Goal: Task Accomplishment & Management: Use online tool/utility

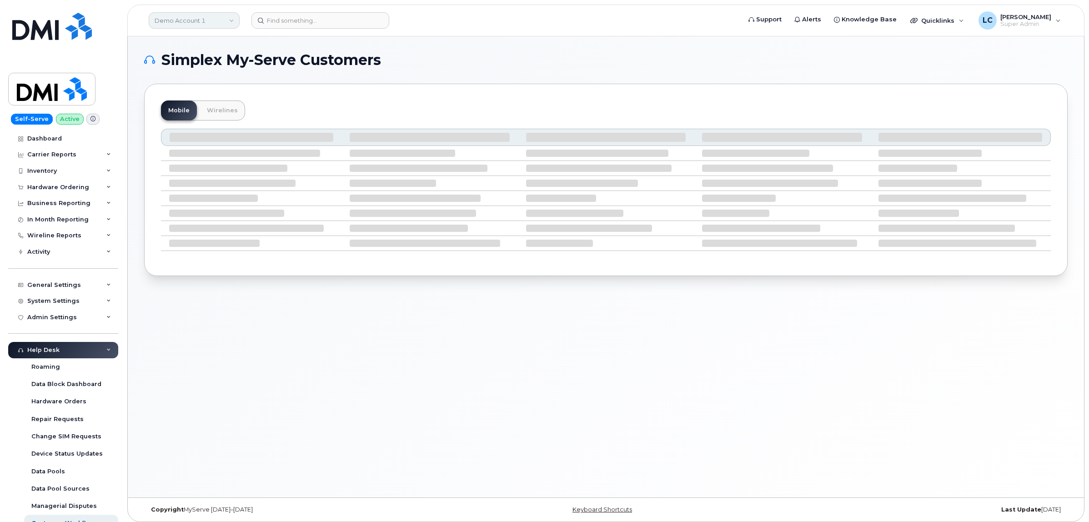
click at [190, 19] on link "Demo Account 1" at bounding box center [194, 20] width 91 height 16
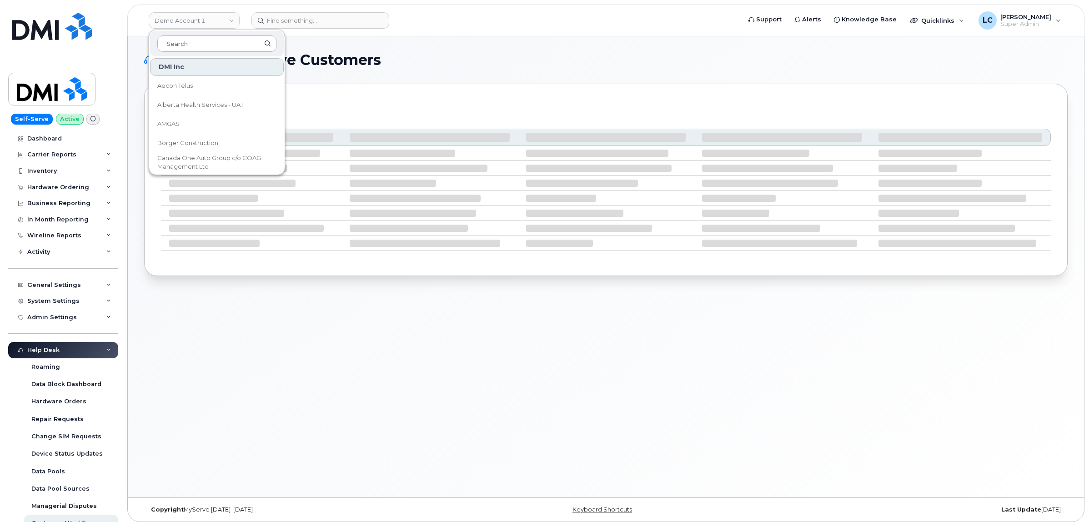
click at [199, 39] on input at bounding box center [216, 43] width 119 height 16
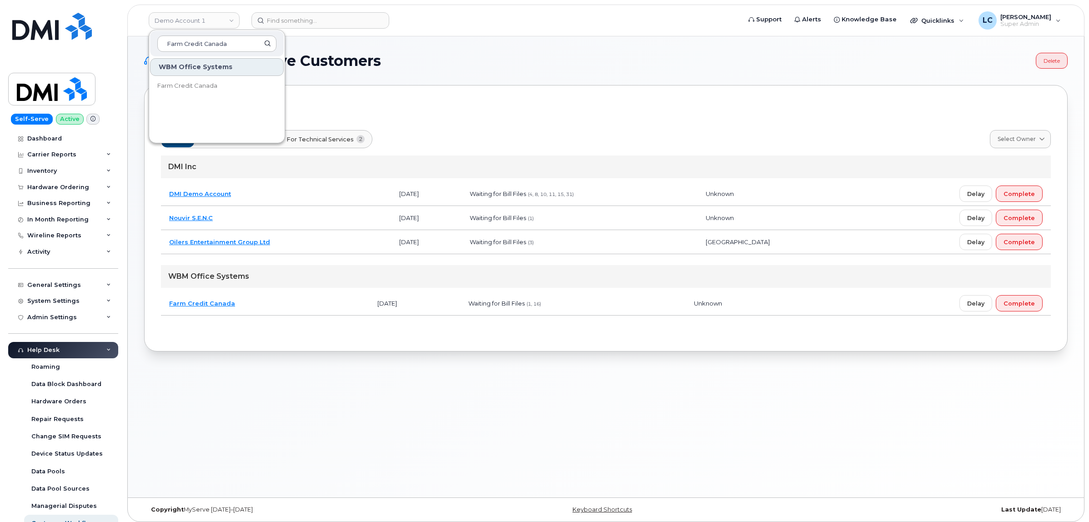
type input "Farm Credit Canada"
click at [707, 96] on div "Mobile Wirelines All 4 Waiting for Bill Files 4 For Technical Services 2 Select…" at bounding box center [605, 218] width 923 height 266
click at [857, 57] on h1 "Simplex My-Serve Customers" at bounding box center [587, 61] width 887 height 15
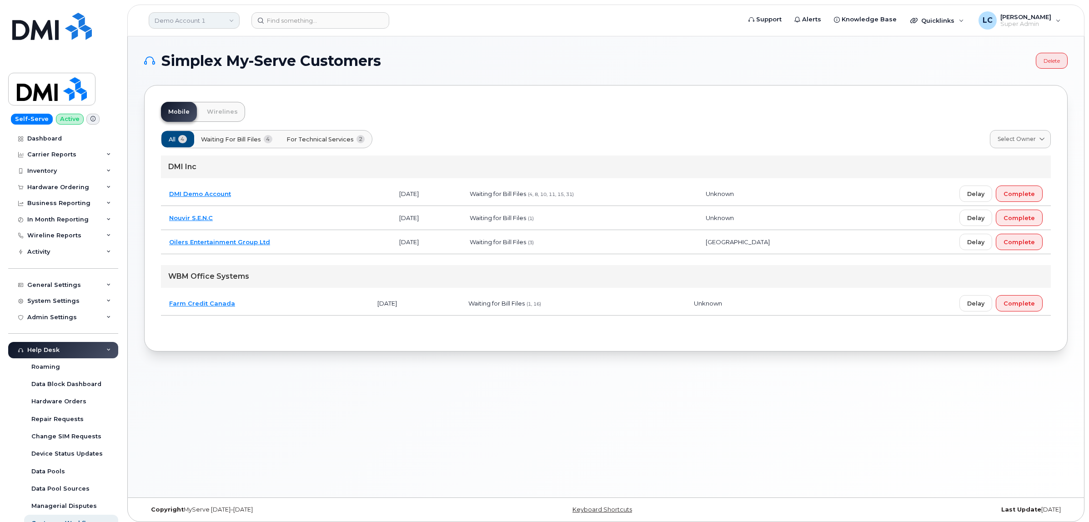
click at [229, 15] on link "Demo Account 1" at bounding box center [194, 20] width 91 height 16
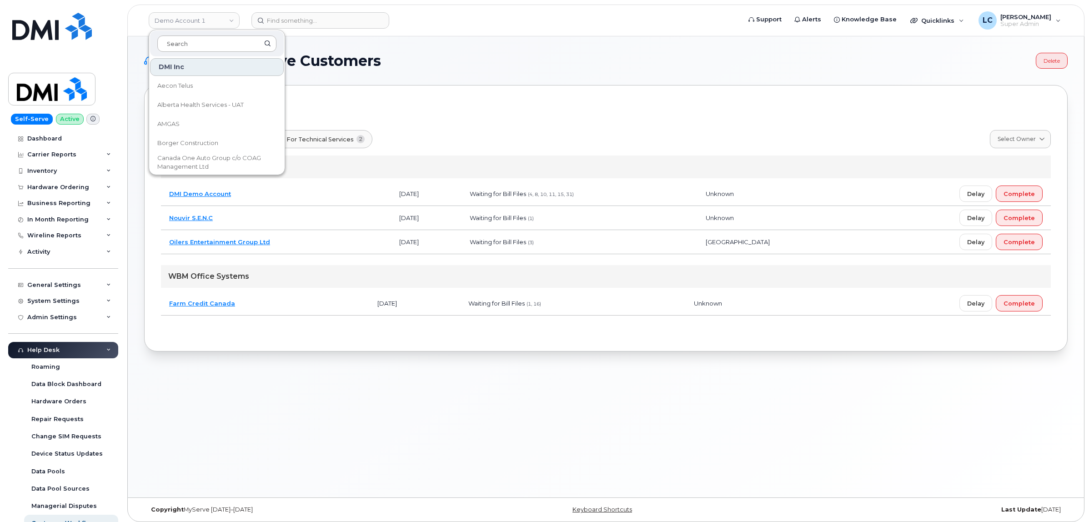
click at [222, 44] on input at bounding box center [216, 43] width 119 height 16
type input "Farm Credit Canada"
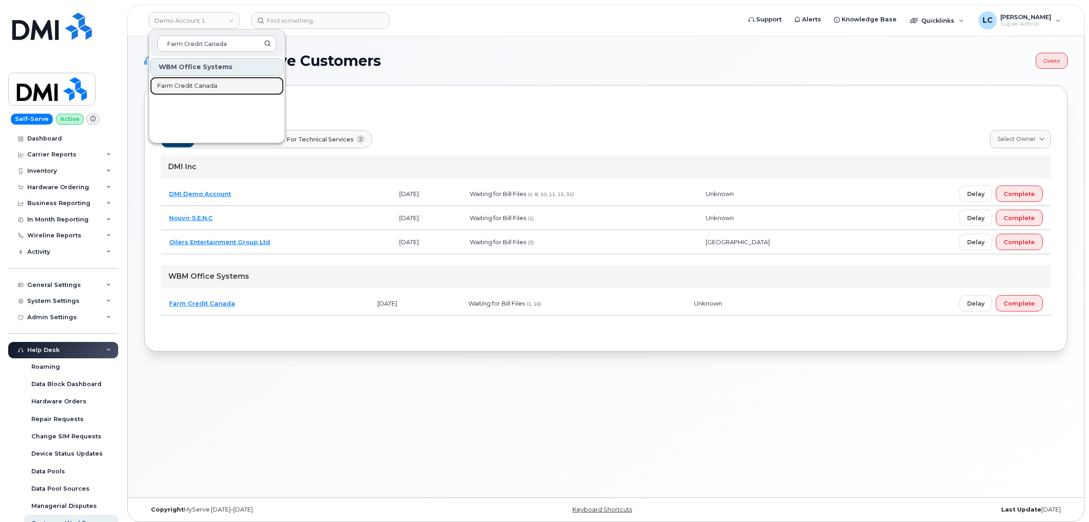
click at [212, 84] on span "Farm Credit Canada" at bounding box center [187, 85] width 60 height 9
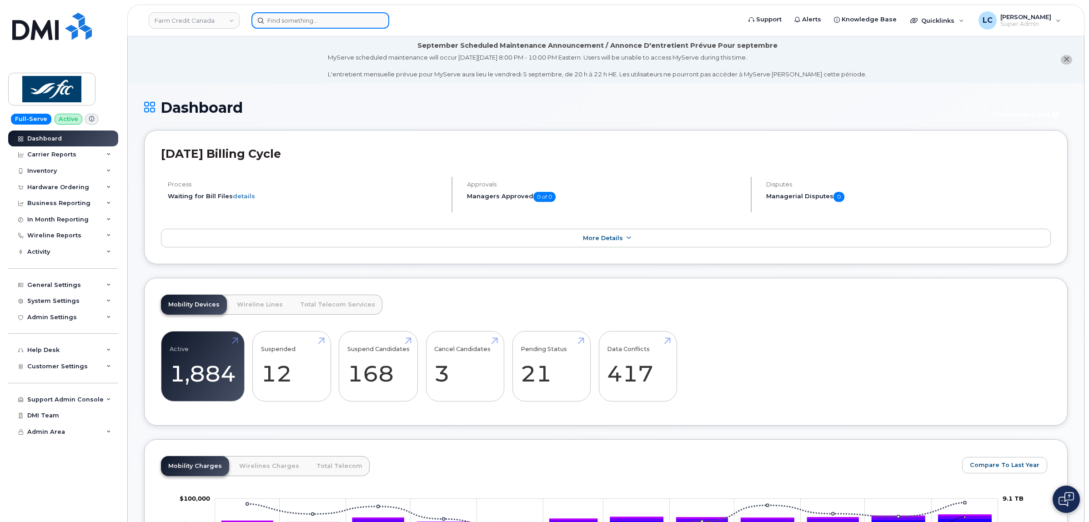
click at [289, 13] on input at bounding box center [320, 20] width 138 height 16
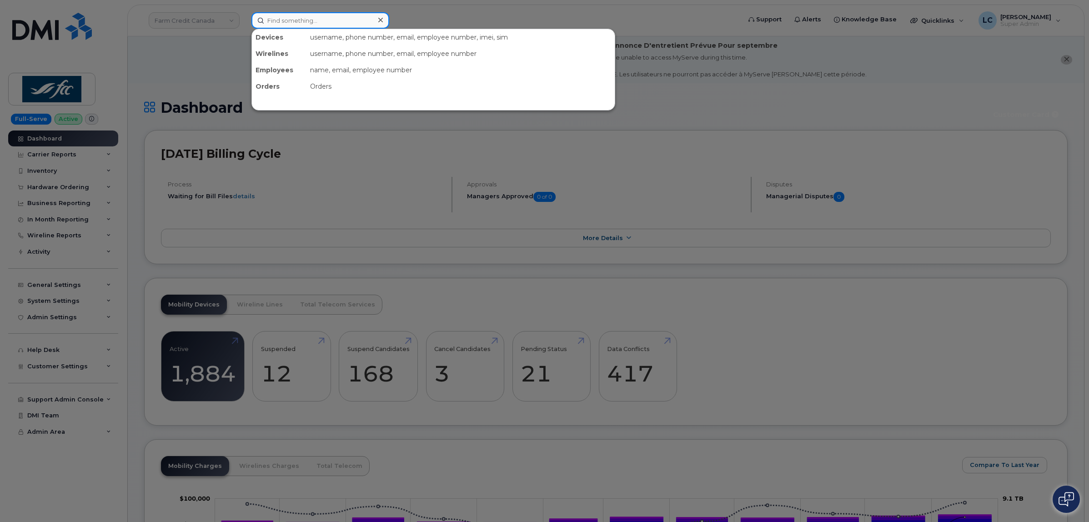
paste input "(639) 480-6799"
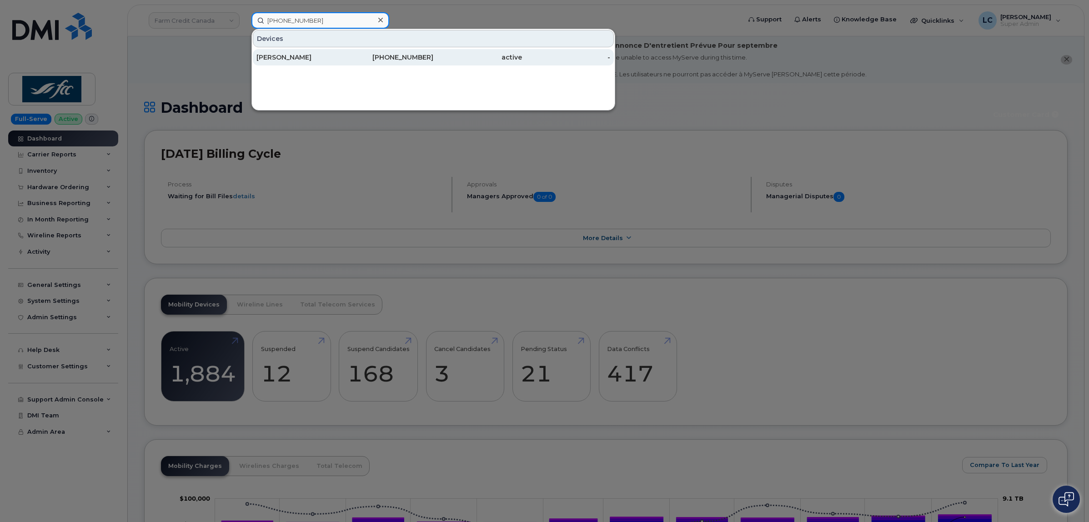
type input "(639) 480-6799"
click at [376, 55] on div "639-480-6799" at bounding box center [389, 57] width 89 height 9
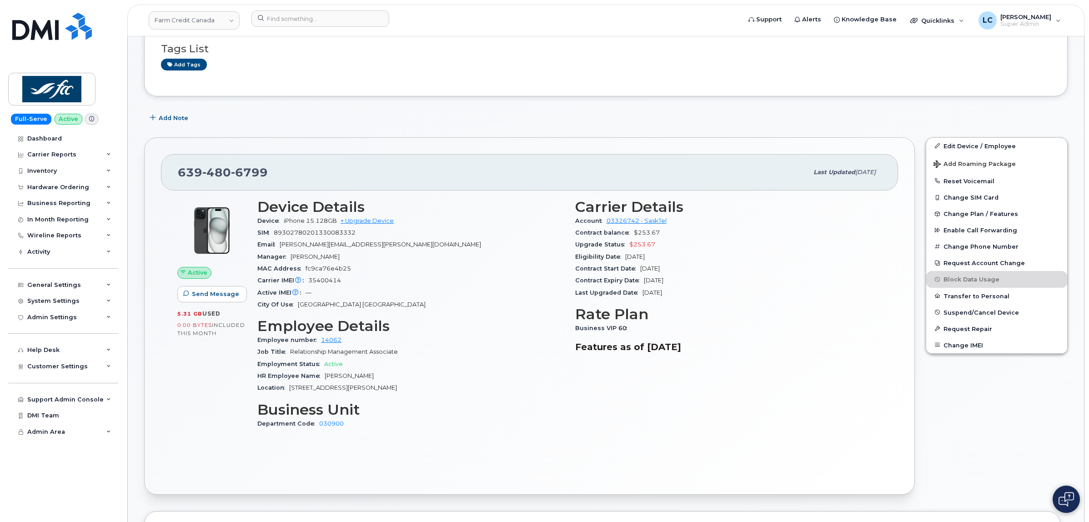
scroll to position [227, 0]
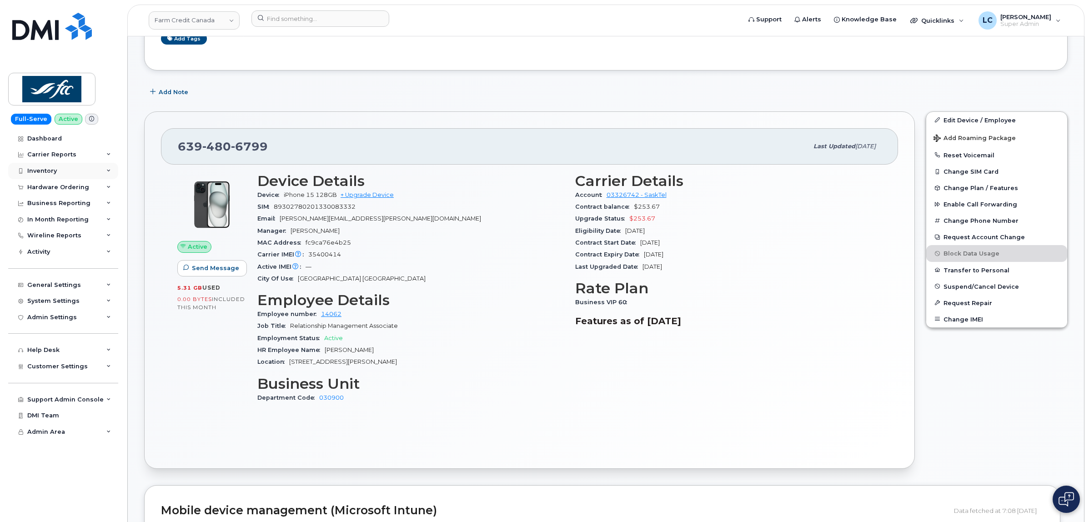
click at [87, 173] on div "Inventory" at bounding box center [63, 171] width 110 height 16
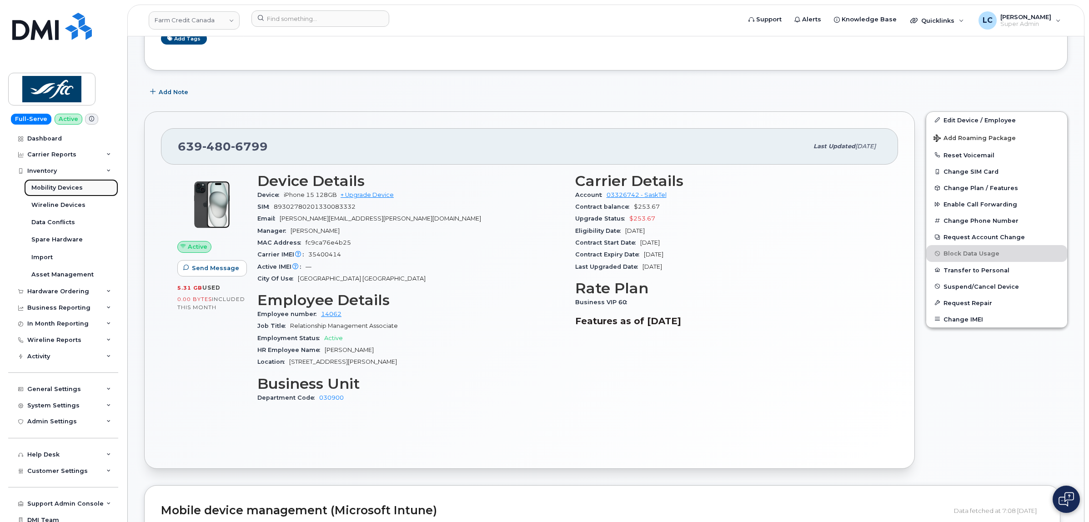
click at [79, 190] on div "Mobility Devices" at bounding box center [56, 188] width 51 height 8
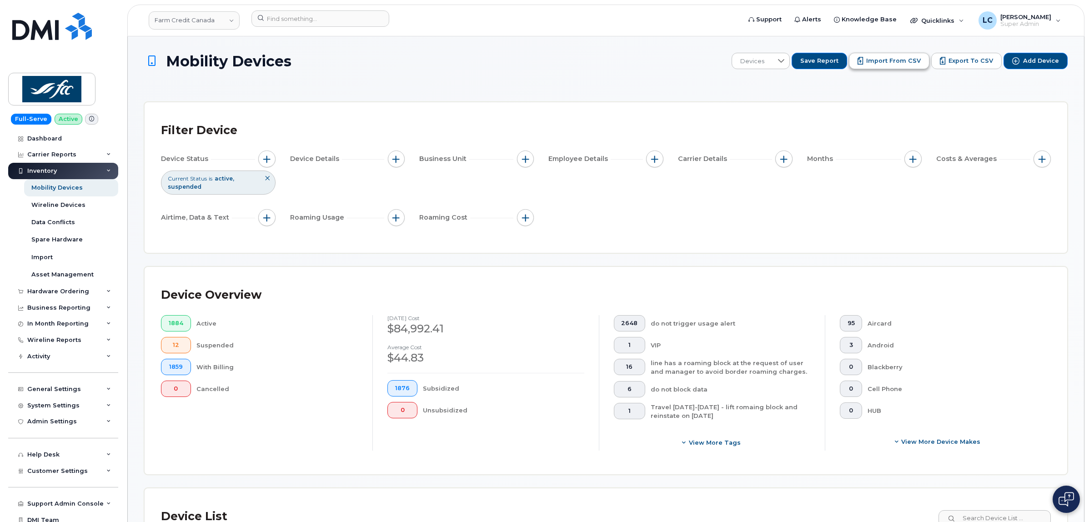
click at [909, 64] on span "Import from CSV" at bounding box center [893, 61] width 55 height 8
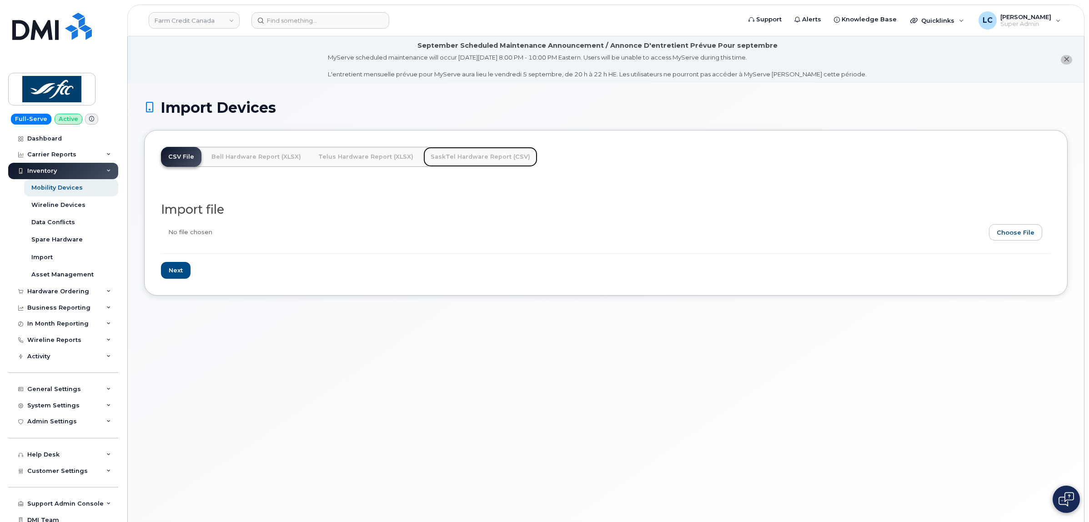
click at [490, 159] on link "SaskTel Hardware Report (CSV)" at bounding box center [480, 157] width 114 height 20
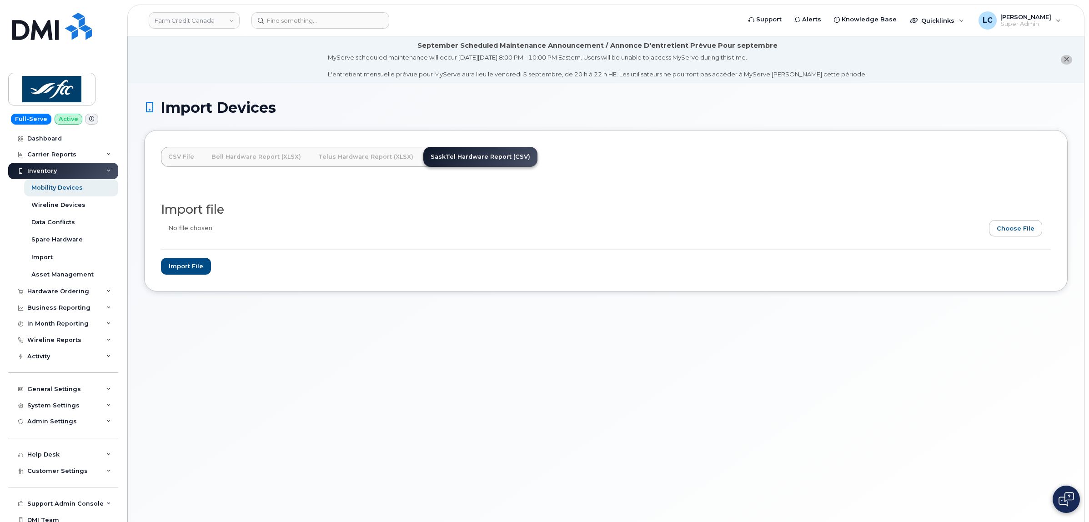
click at [1023, 376] on div "Import Devices CSV File Bell Hardware Report (XLSX) Telus Hardware Report (XLSX…" at bounding box center [606, 313] width 956 height 461
click at [1022, 227] on input "file" at bounding box center [602, 230] width 882 height 21
type input "C:\fakepath\Farm Credit Canada Hardware Report Full.xlsx"
click at [204, 274] on input "Import file" at bounding box center [186, 266] width 50 height 17
type input "Importing..."
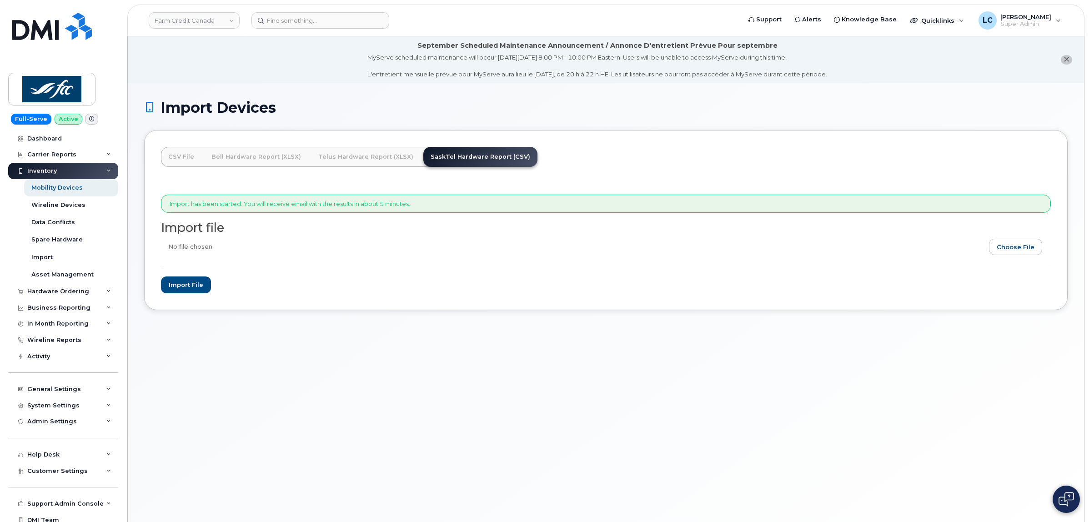
click at [586, 76] on div "MyServe scheduled maintenance will occur [DATE][DATE] 8:00 PM - 10:00 PM Easter…" at bounding box center [597, 65] width 460 height 25
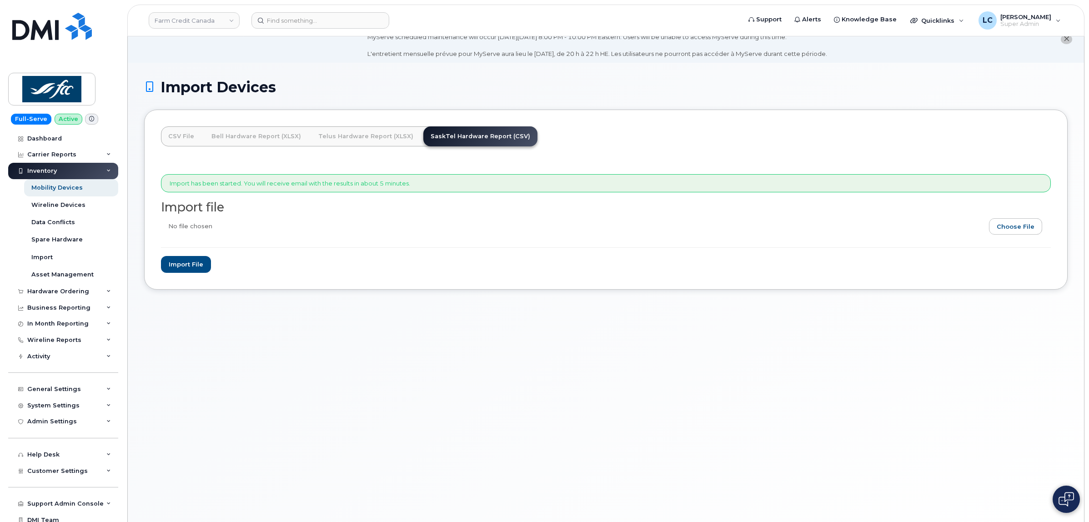
scroll to position [23, 0]
